Goal: Information Seeking & Learning: Learn about a topic

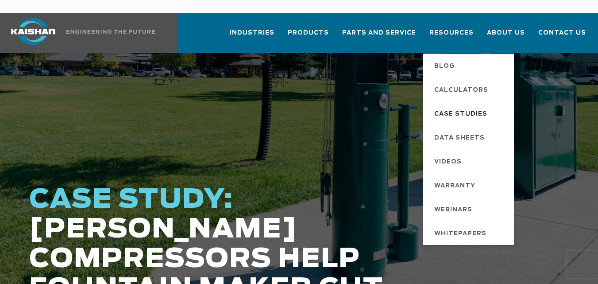
click at [448, 107] on span "Case Studies" at bounding box center [461, 114] width 53 height 15
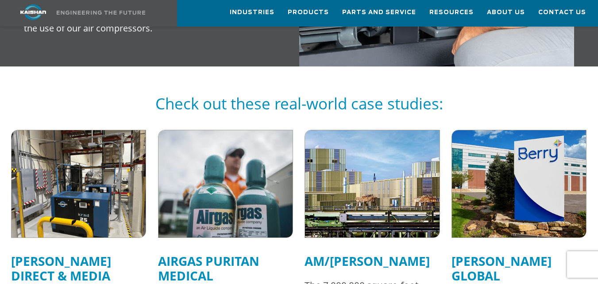
scroll to position [532, 0]
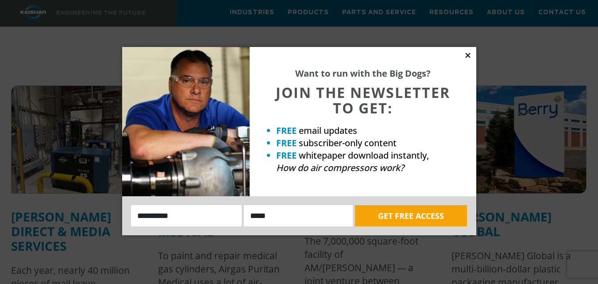
click at [468, 53] on icon at bounding box center [468, 55] width 8 height 8
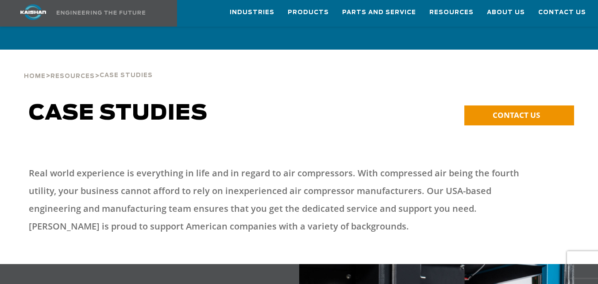
scroll to position [0, 0]
